Goal: Information Seeking & Learning: Learn about a topic

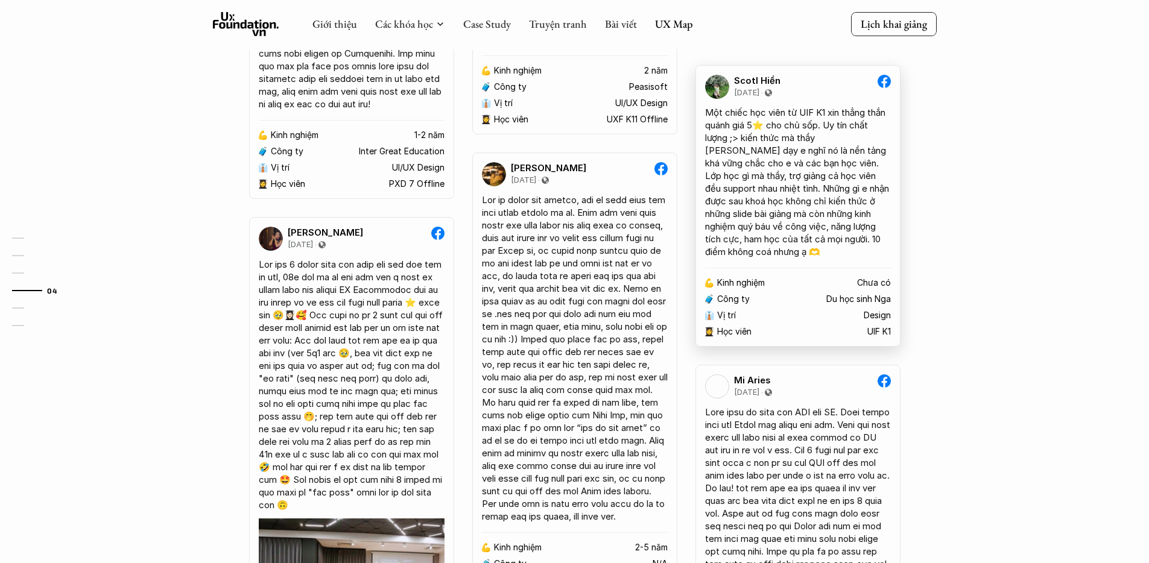
scroll to position [1662, 0]
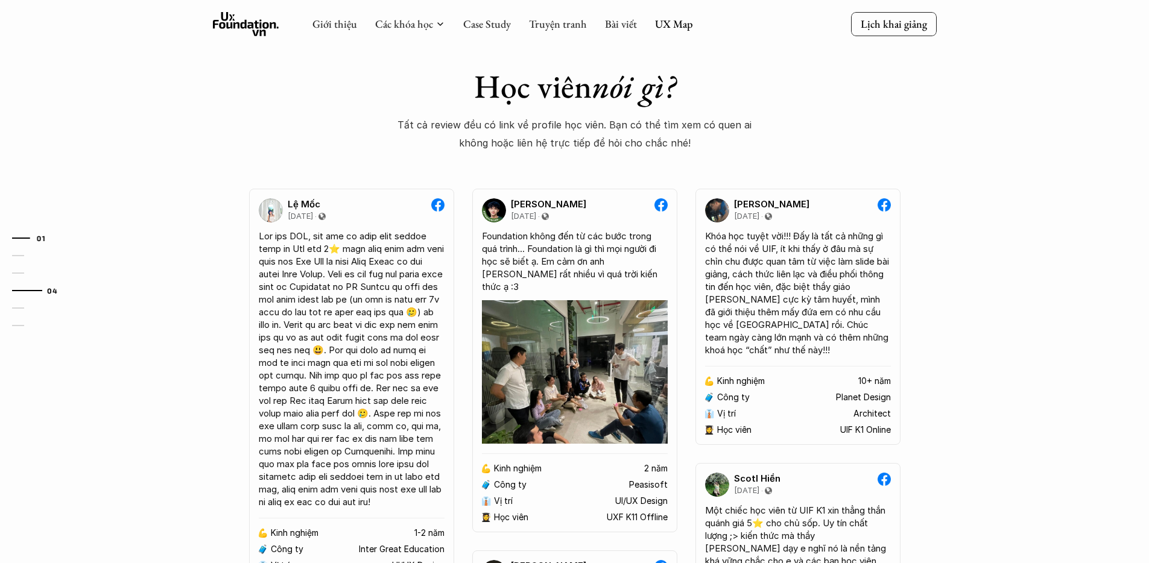
click at [26, 243] on link "01" at bounding box center [40, 238] width 57 height 14
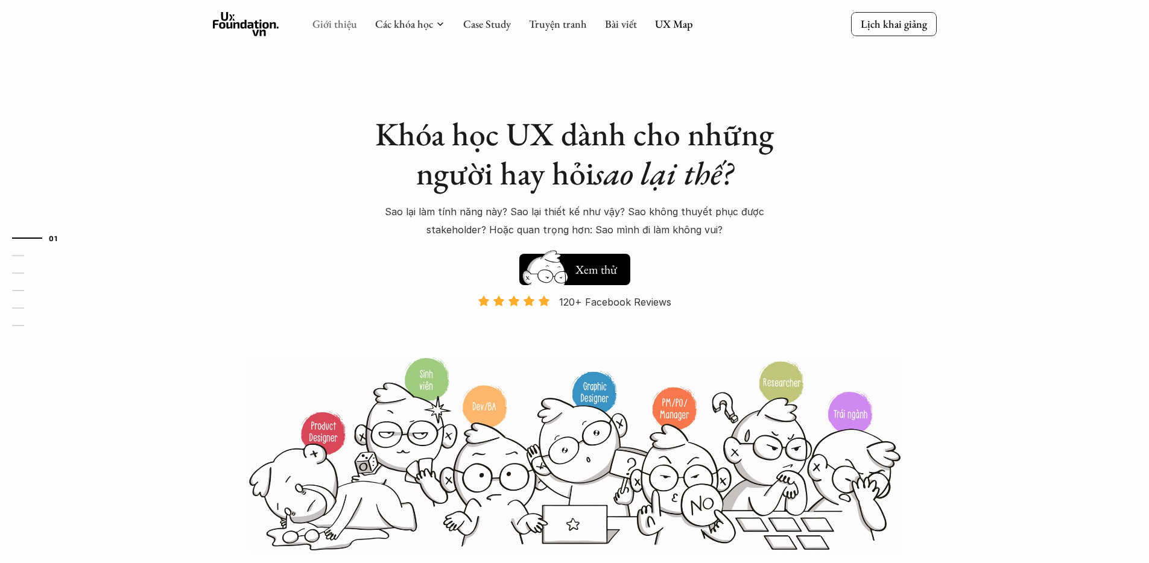
click at [344, 24] on link "Giới thiệu" at bounding box center [334, 24] width 45 height 14
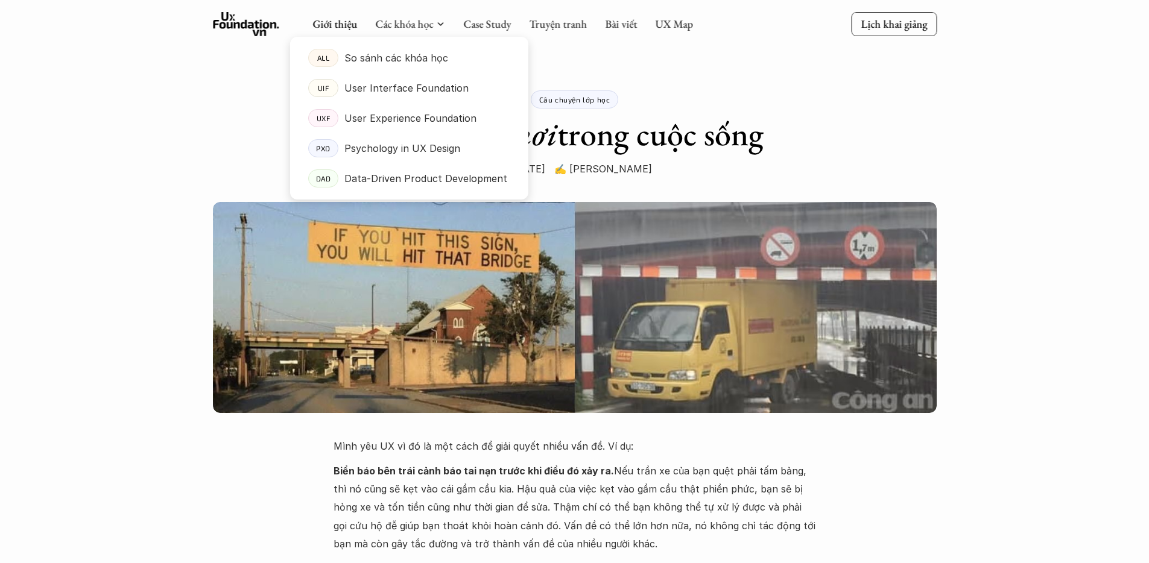
click at [432, 30] on div at bounding box center [409, 108] width 238 height 182
click at [422, 58] on p "So sánh các khóa học" at bounding box center [396, 58] width 104 height 18
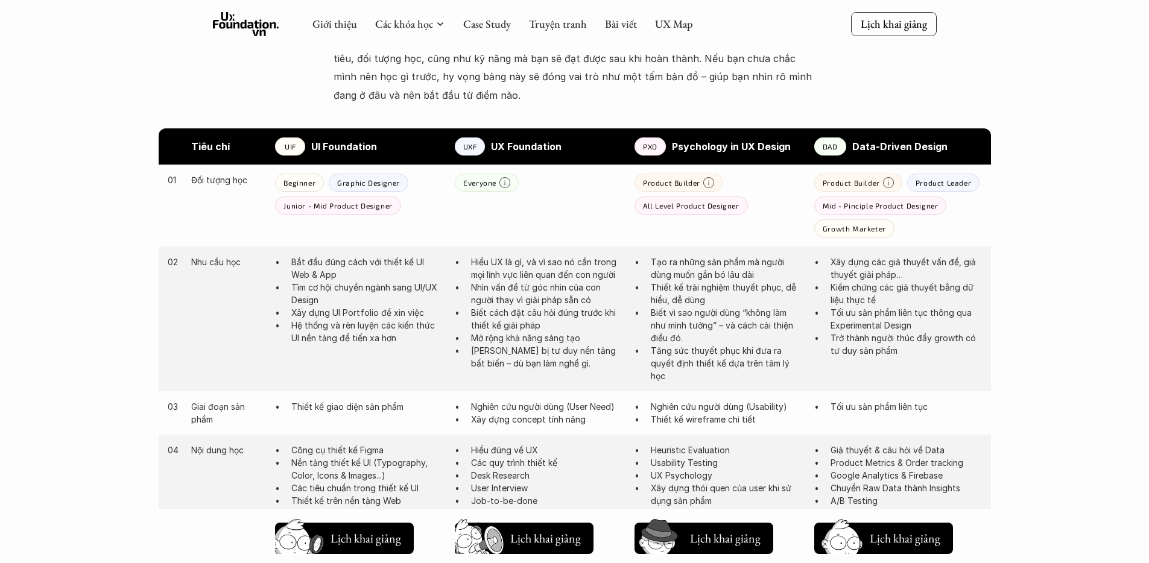
scroll to position [557, 0]
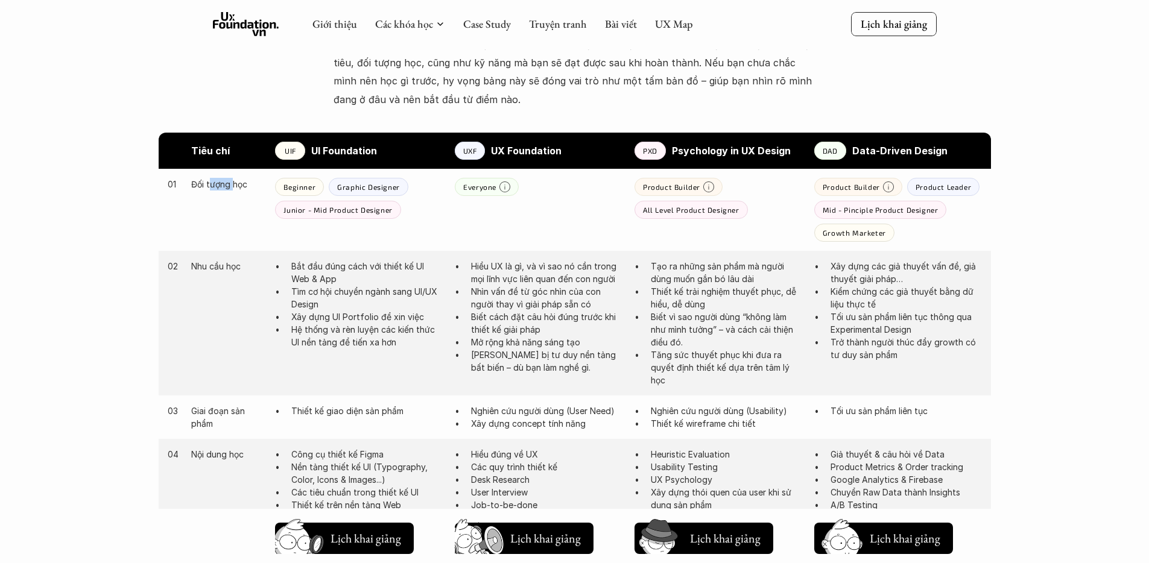
drag, startPoint x: 209, startPoint y: 188, endPoint x: 237, endPoint y: 189, distance: 28.4
click at [235, 188] on p "Đối tượng học" at bounding box center [227, 184] width 72 height 13
click at [482, 262] on p "Hiểu UX là gì, và vì sao nó cần trong mọi lĩnh vực liên quan đến con người" at bounding box center [546, 272] width 151 height 25
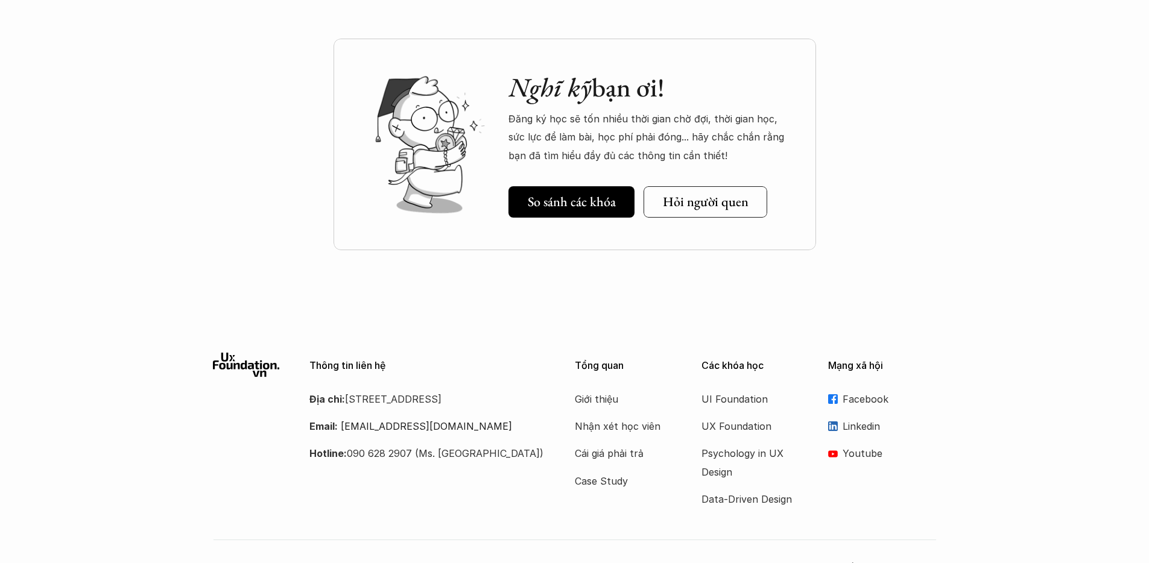
scroll to position [1642, 0]
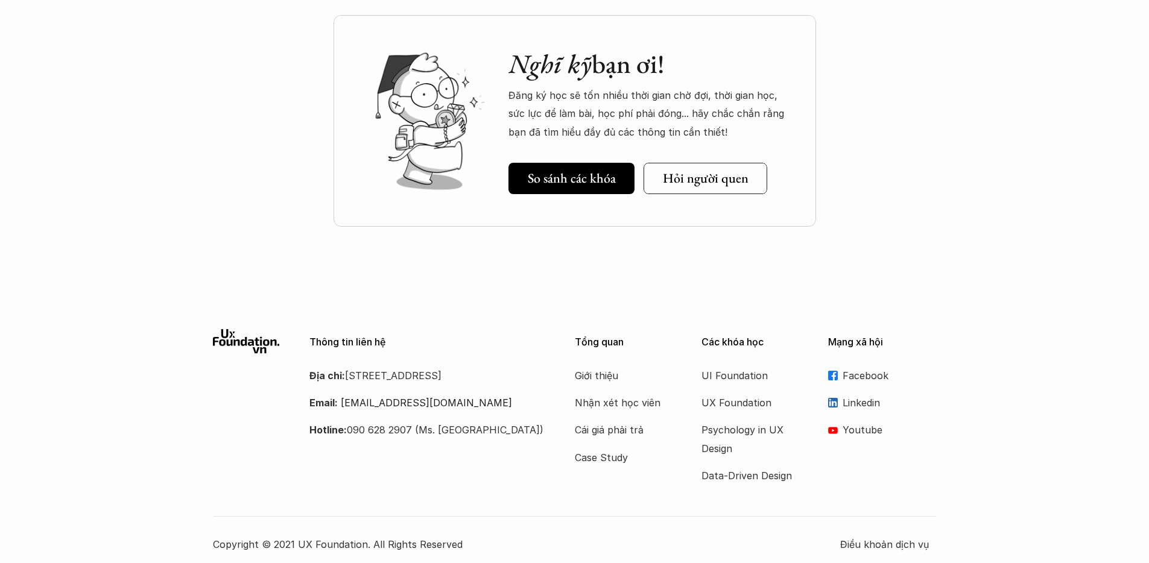
click at [837, 230] on div "Nghĩ kỹ bạn ơi! Đăng ký học sẽ tốn nhiều thời gian chờ đợi, thời gian học, sức …" at bounding box center [574, 136] width 1149 height 302
